Goal: Find specific page/section: Find specific page/section

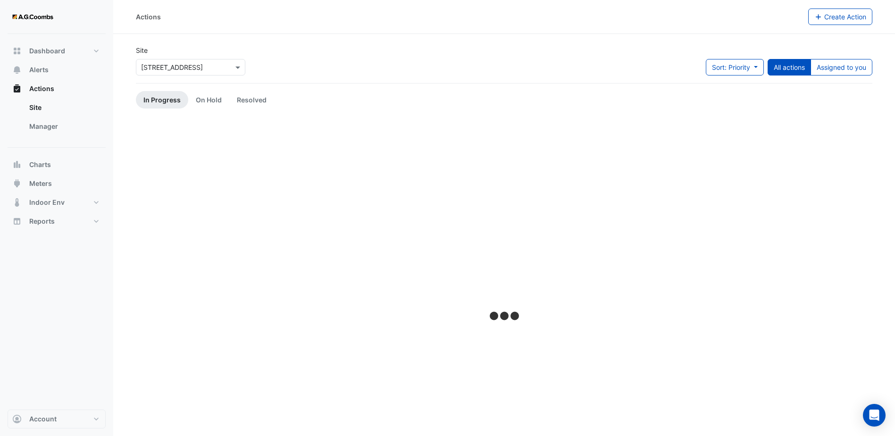
click at [212, 67] on input "text" at bounding box center [181, 68] width 80 height 10
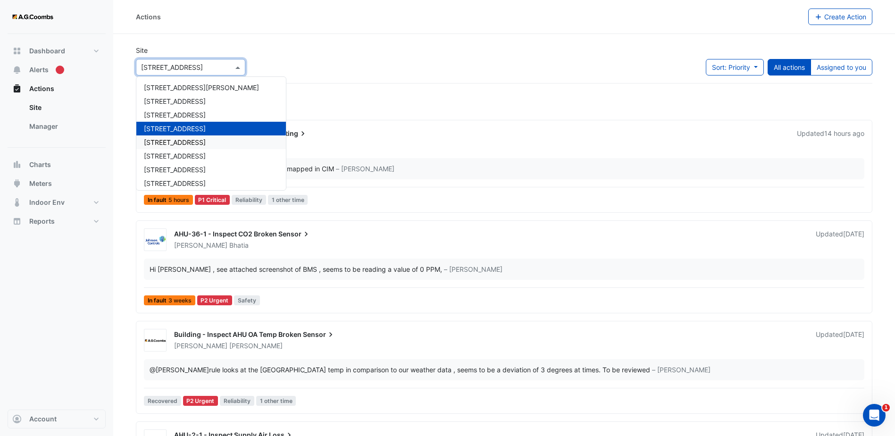
click at [217, 141] on div "[STREET_ADDRESS]" at bounding box center [211, 142] width 150 height 14
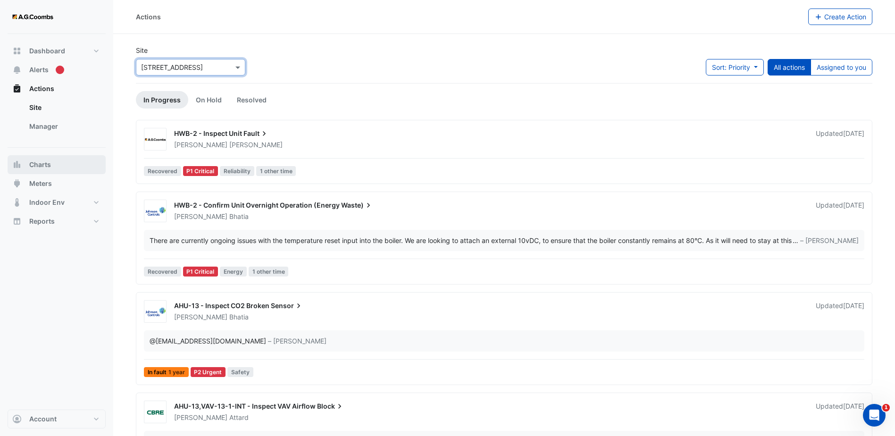
click at [58, 166] on button "Charts" at bounding box center [57, 164] width 98 height 19
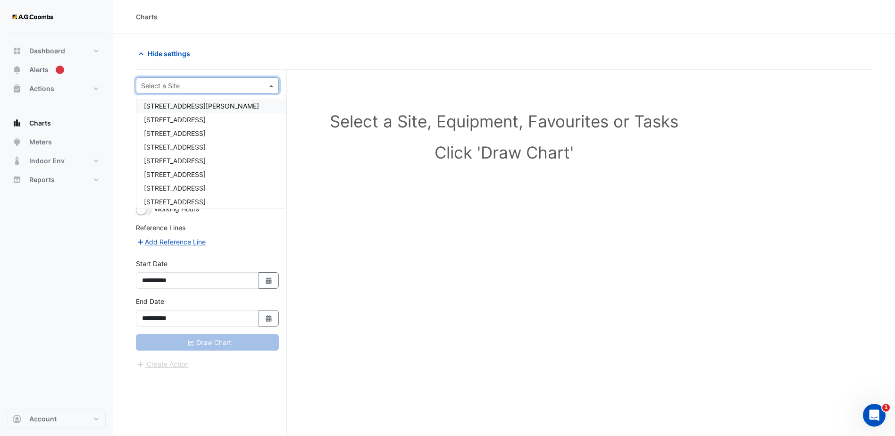
click at [223, 84] on input "text" at bounding box center [198, 86] width 114 height 10
click at [216, 160] on div "[STREET_ADDRESS]" at bounding box center [211, 161] width 150 height 14
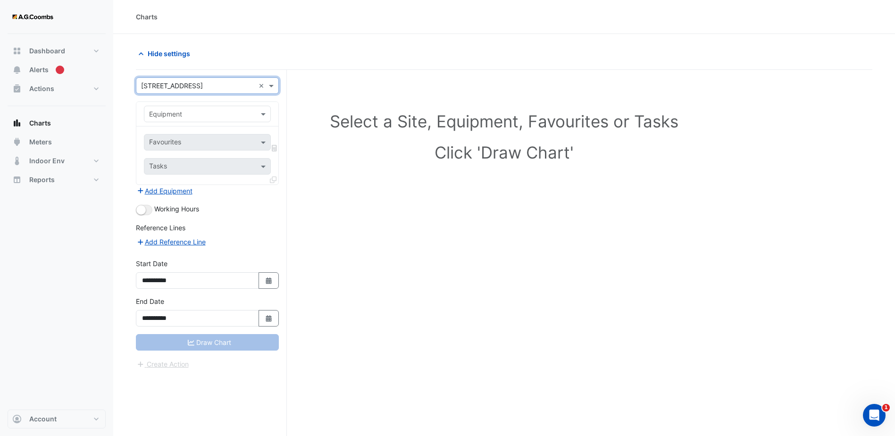
click at [224, 81] on input "text" at bounding box center [198, 86] width 114 height 10
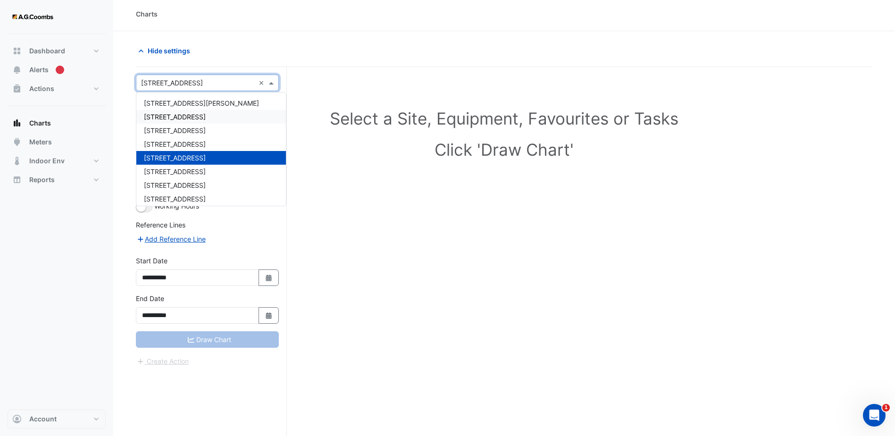
scroll to position [1, 0]
